Goal: Register for event/course

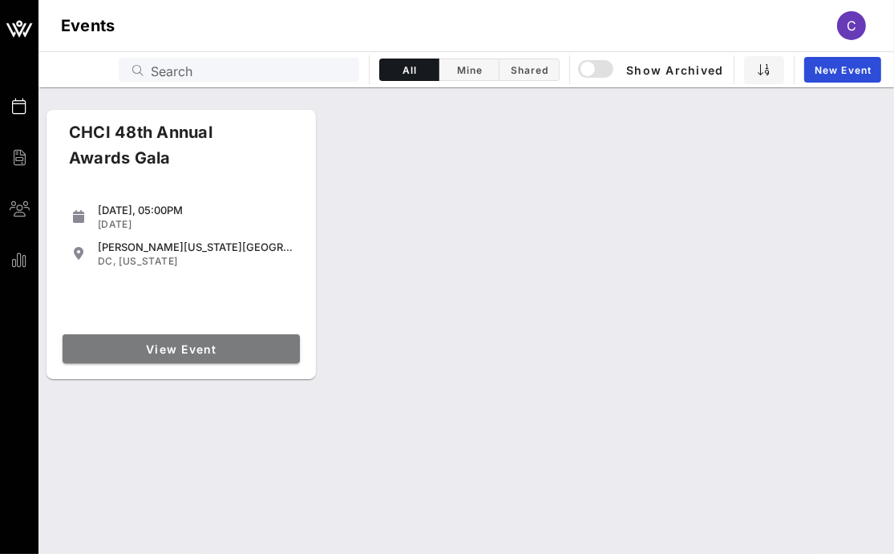
click at [253, 340] on link "View Event" at bounding box center [181, 348] width 237 height 29
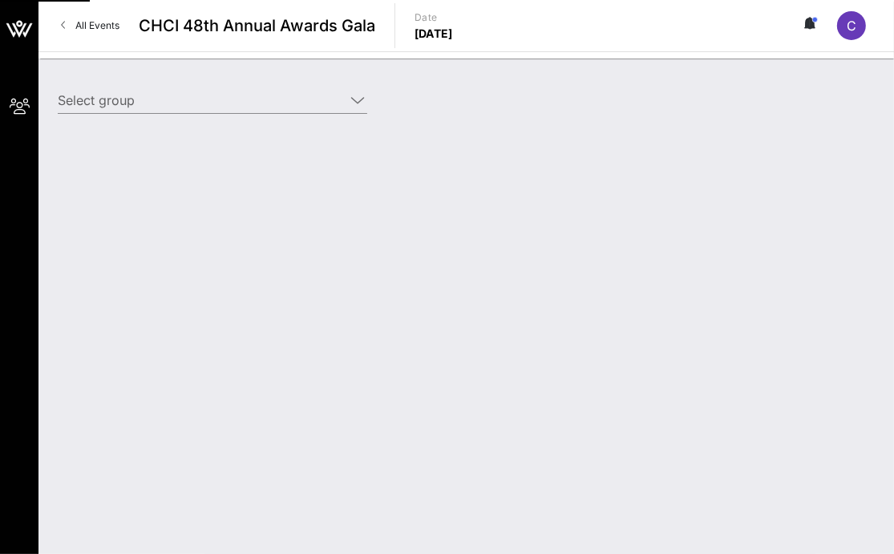
type input "Southwest Airlines (Southwest Airlines) [[PERSON_NAME], [PERSON_NAME][EMAIL_ADD…"
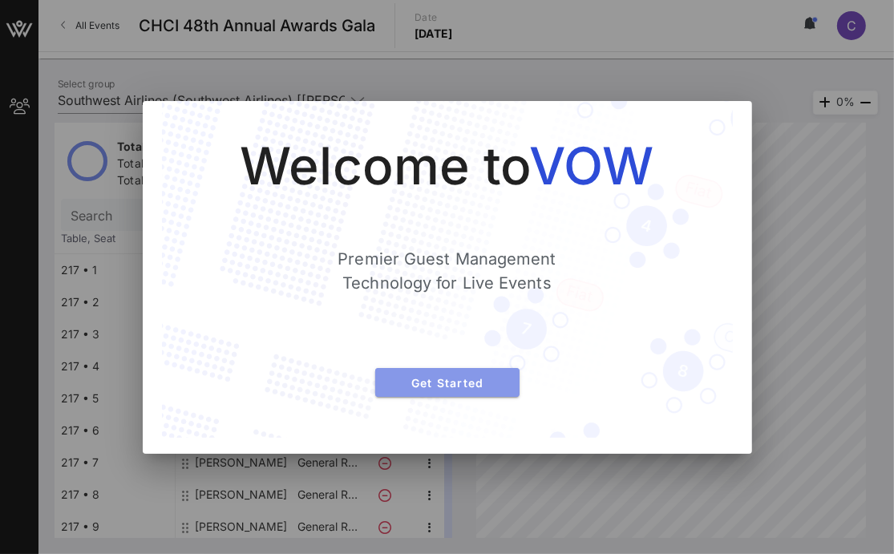
click at [423, 381] on span "Get Started" at bounding box center [447, 383] width 119 height 14
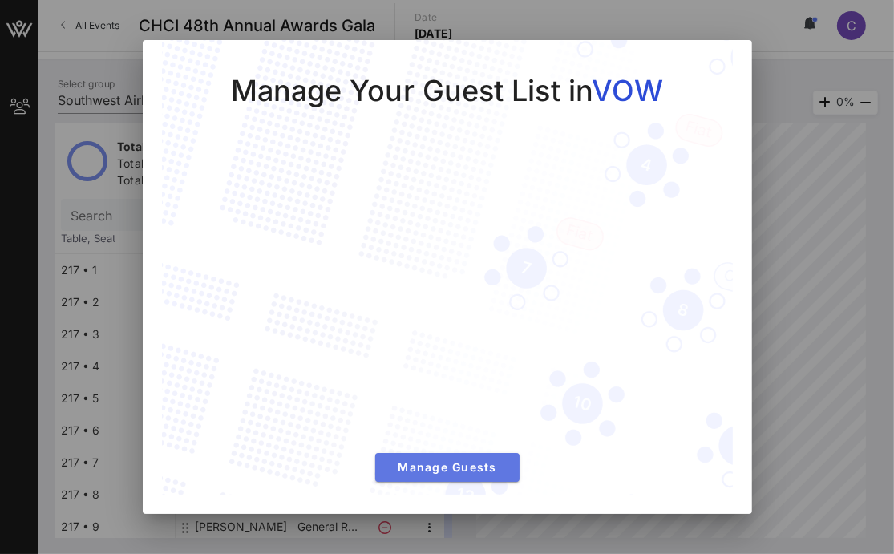
click at [457, 473] on span "Manage Guests" at bounding box center [447, 467] width 119 height 14
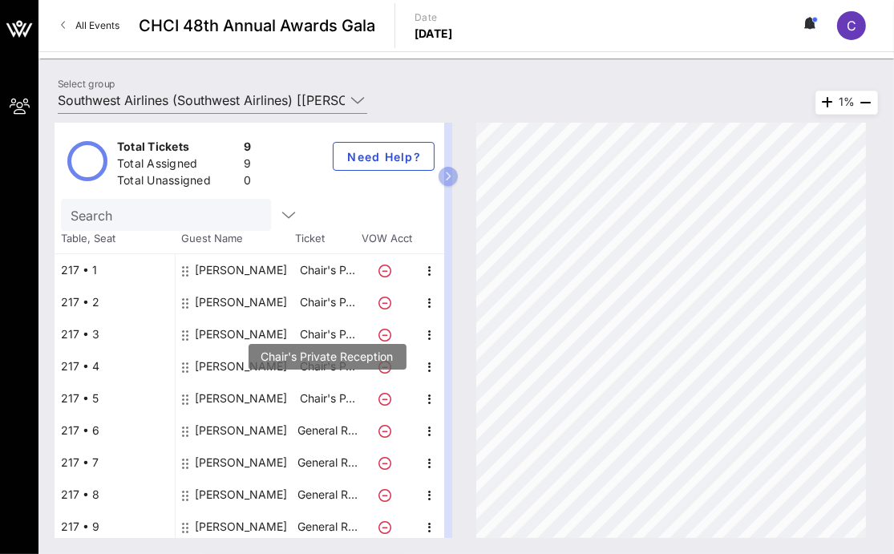
scroll to position [3, 0]
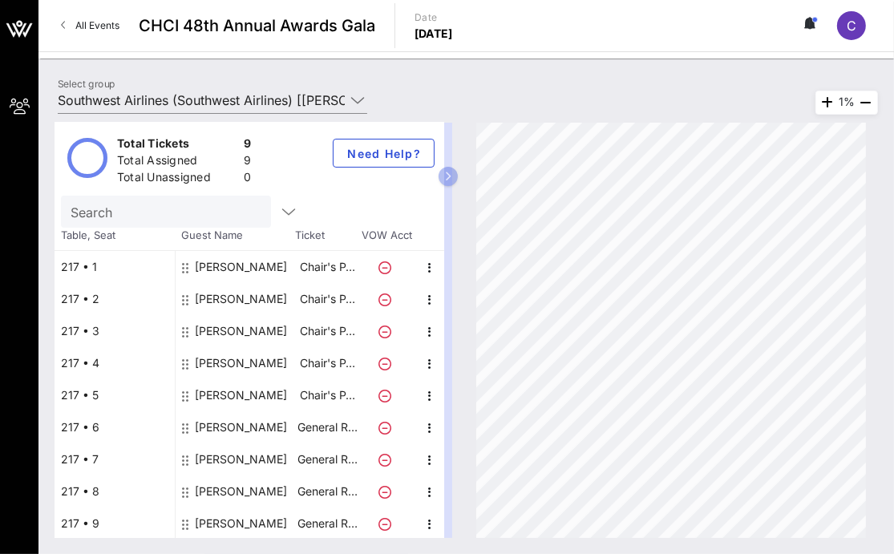
click at [243, 519] on div "[PERSON_NAME]" at bounding box center [241, 523] width 92 height 32
